Goal: Task Accomplishment & Management: Use online tool/utility

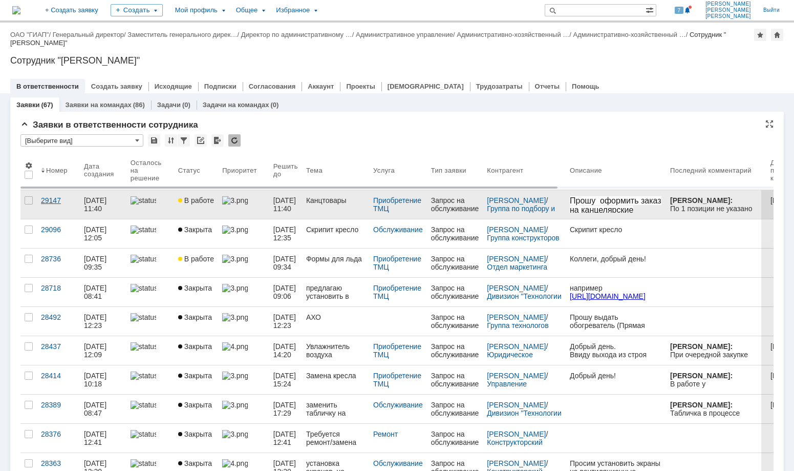
click at [49, 199] on div "29147" at bounding box center [58, 200] width 35 height 8
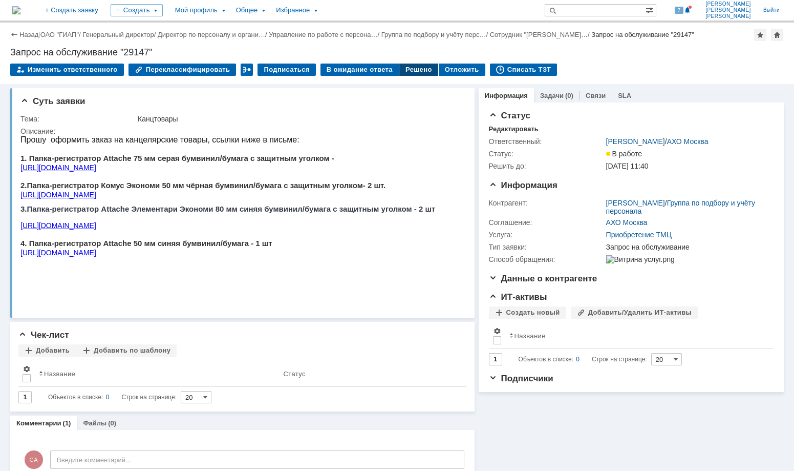
click at [406, 68] on div "Решено" at bounding box center [419, 70] width 39 height 12
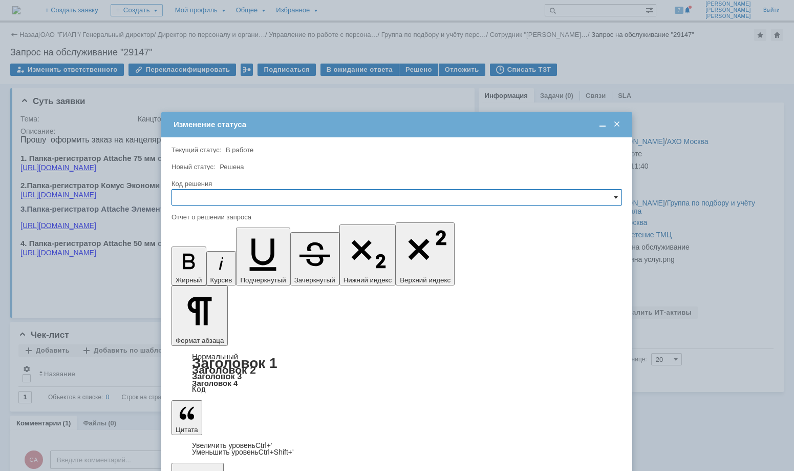
click at [615, 194] on span at bounding box center [616, 197] width 4 height 8
click at [352, 267] on span "Решено" at bounding box center [396, 267] width 437 height 8
type input "Решено"
